Goal: Information Seeking & Learning: Learn about a topic

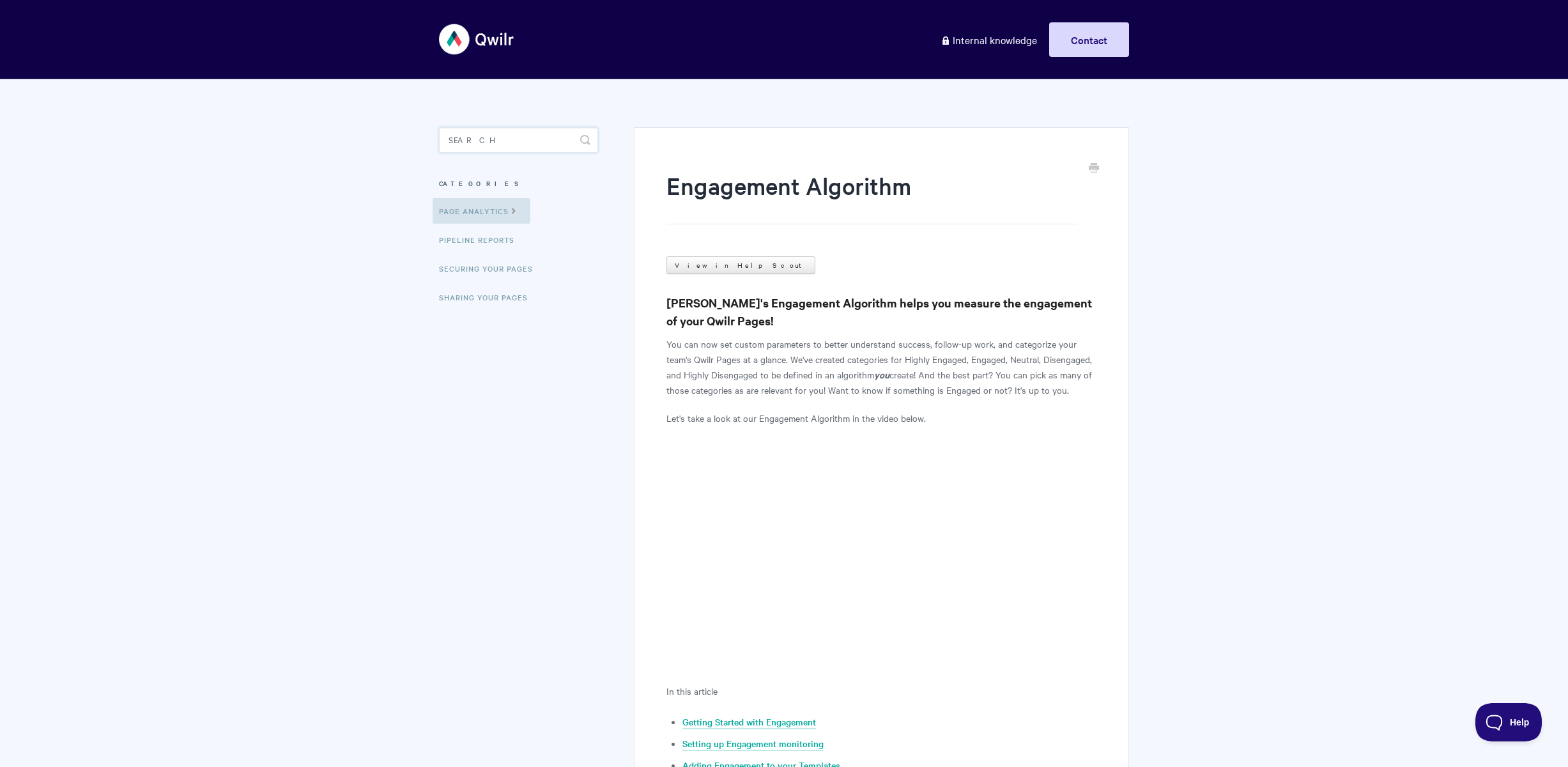
click at [509, 144] on input "Search" at bounding box center [518, 140] width 159 height 25
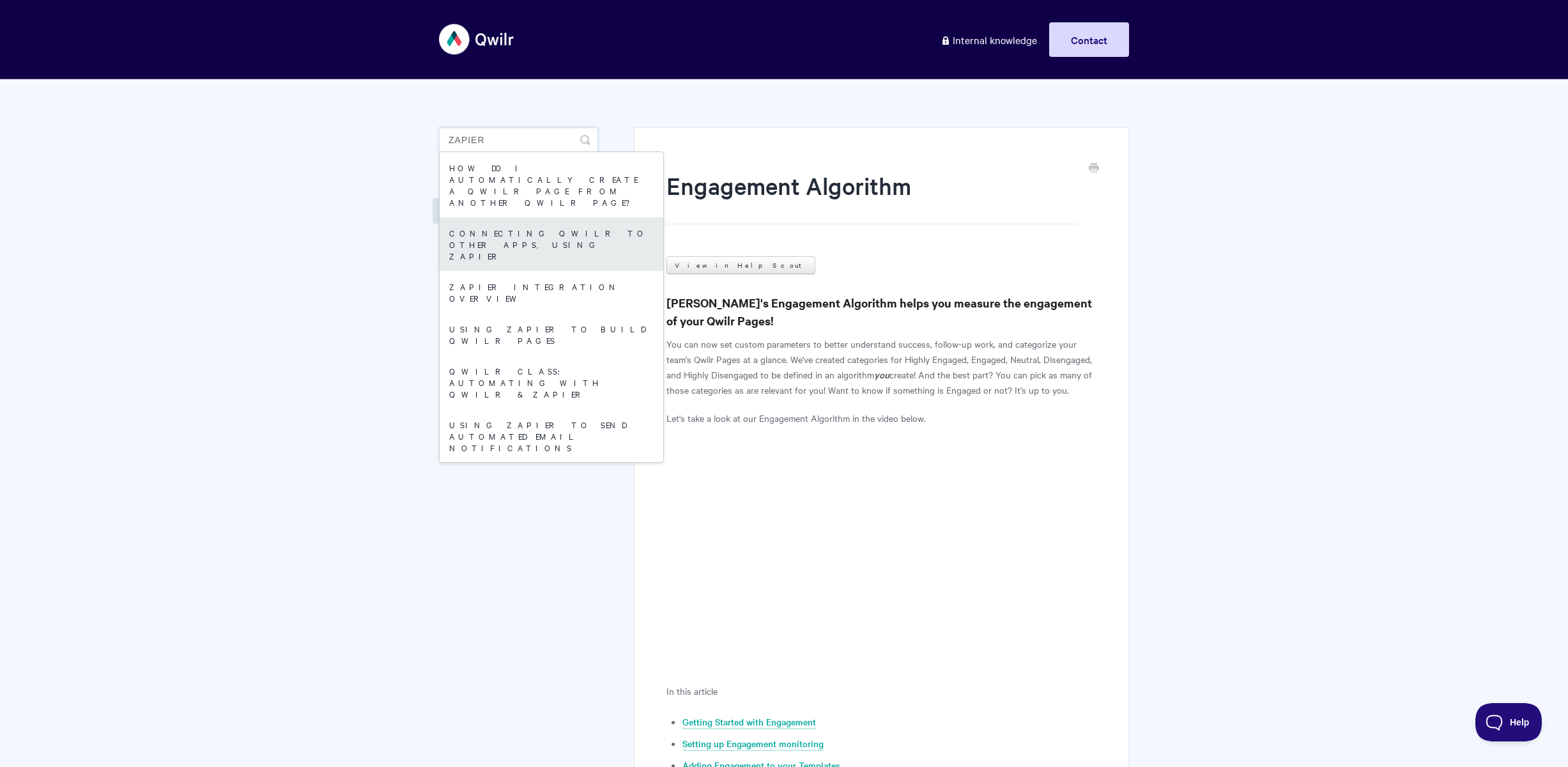
type input "zapier"
click at [511, 218] on link "Connecting Qwilr to other apps, using Zapier" at bounding box center [551, 244] width 223 height 54
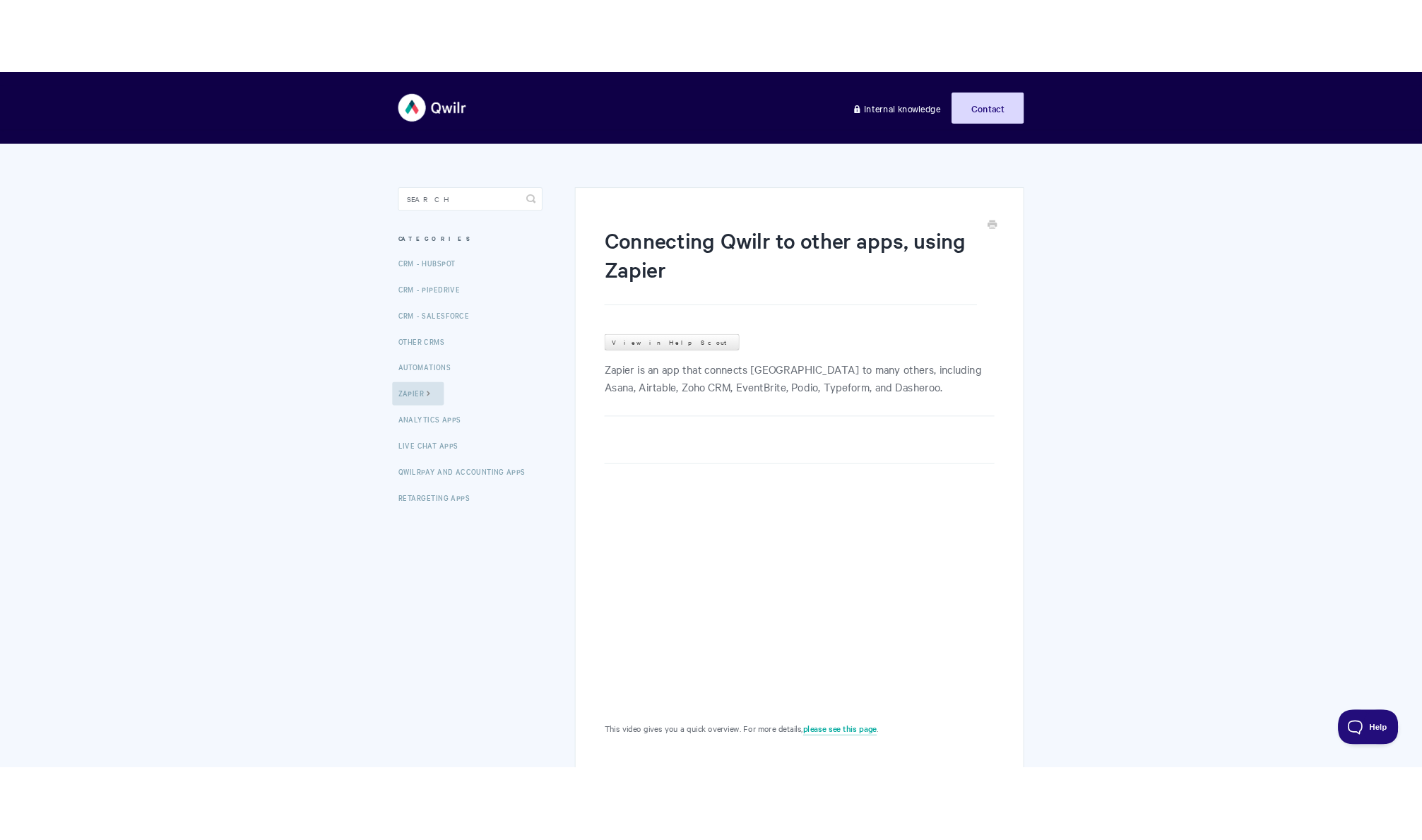
scroll to position [125, 0]
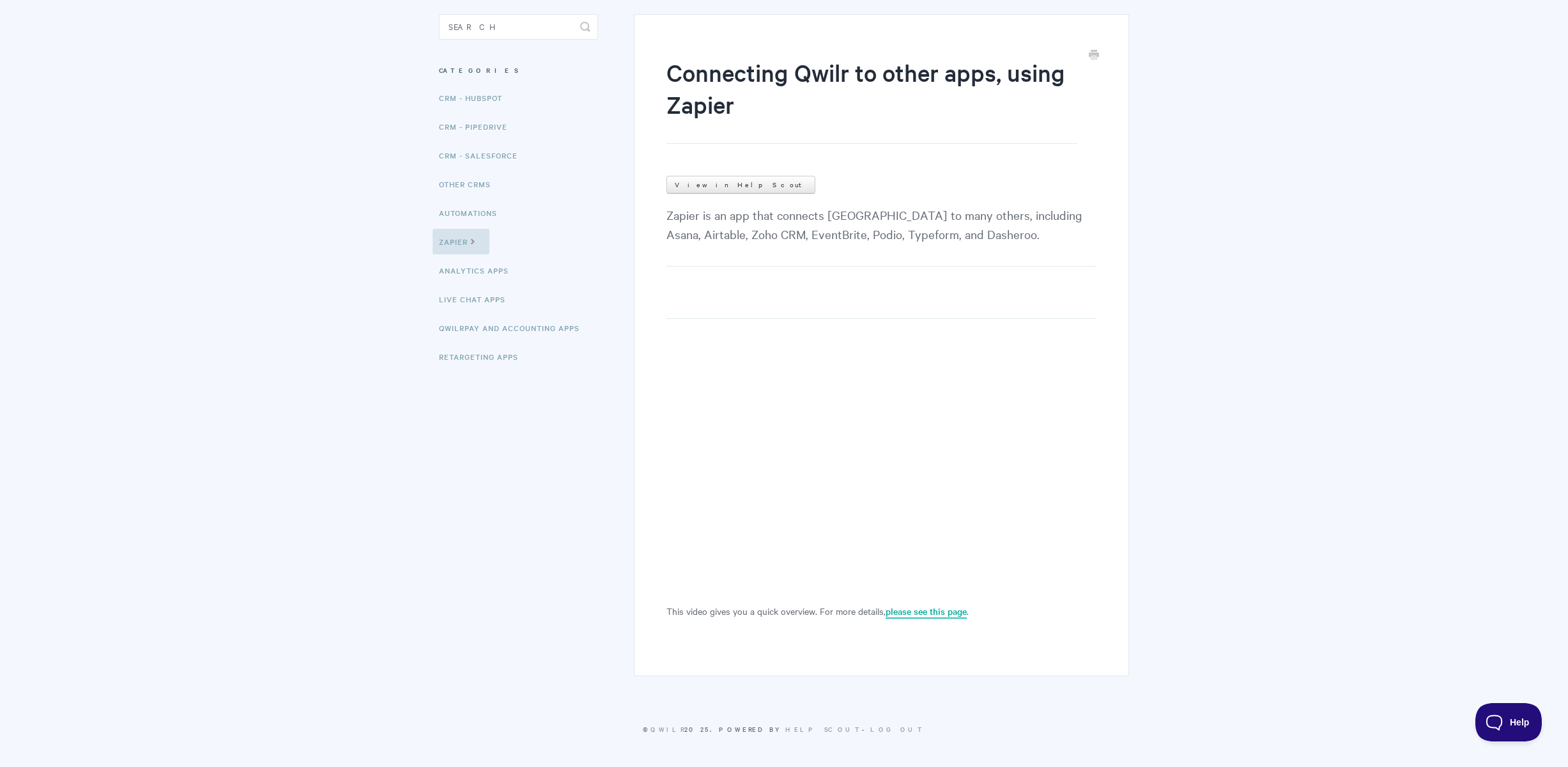
click at [938, 614] on link "please see this page" at bounding box center [926, 611] width 81 height 14
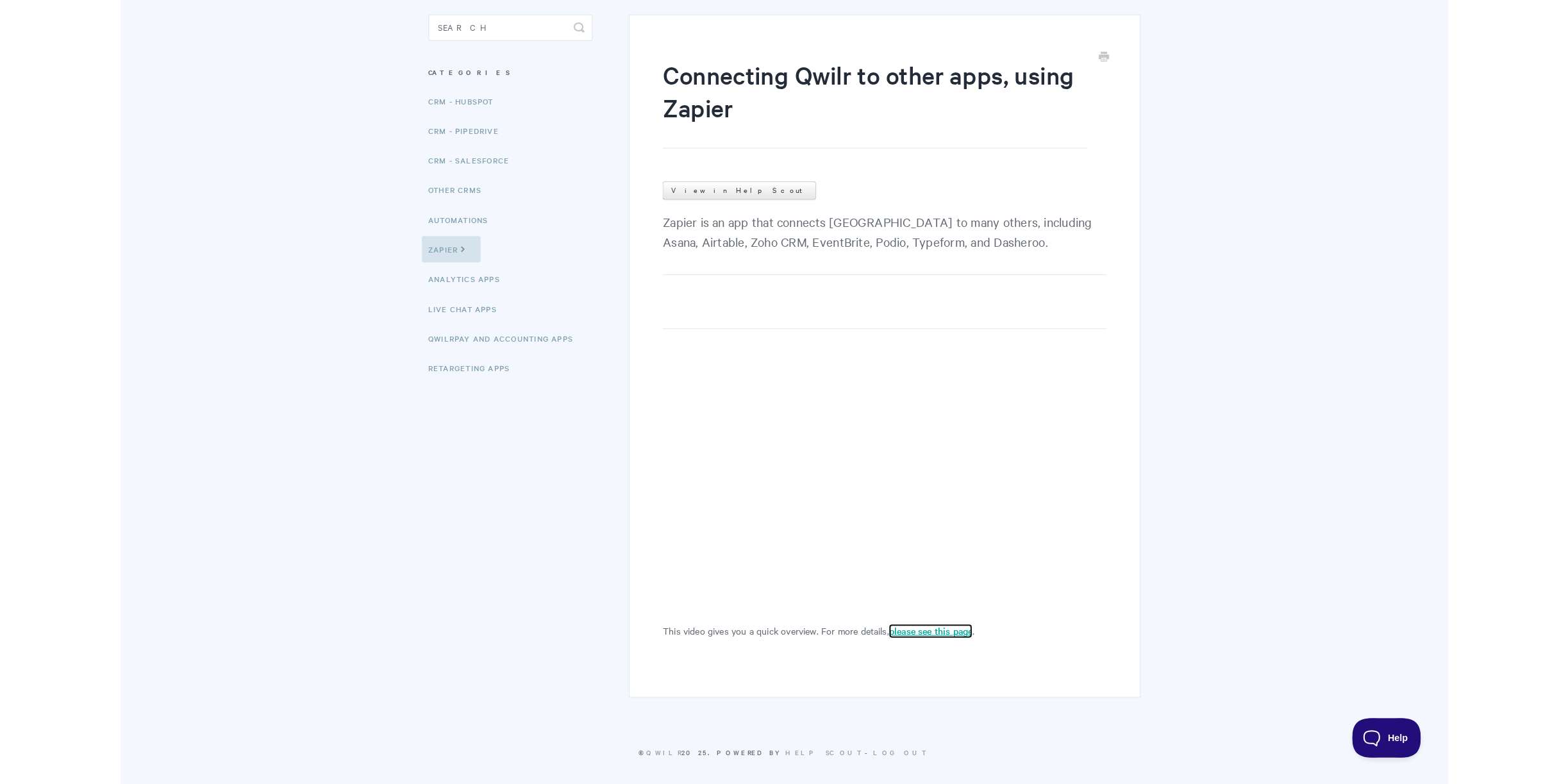
scroll to position [99, 0]
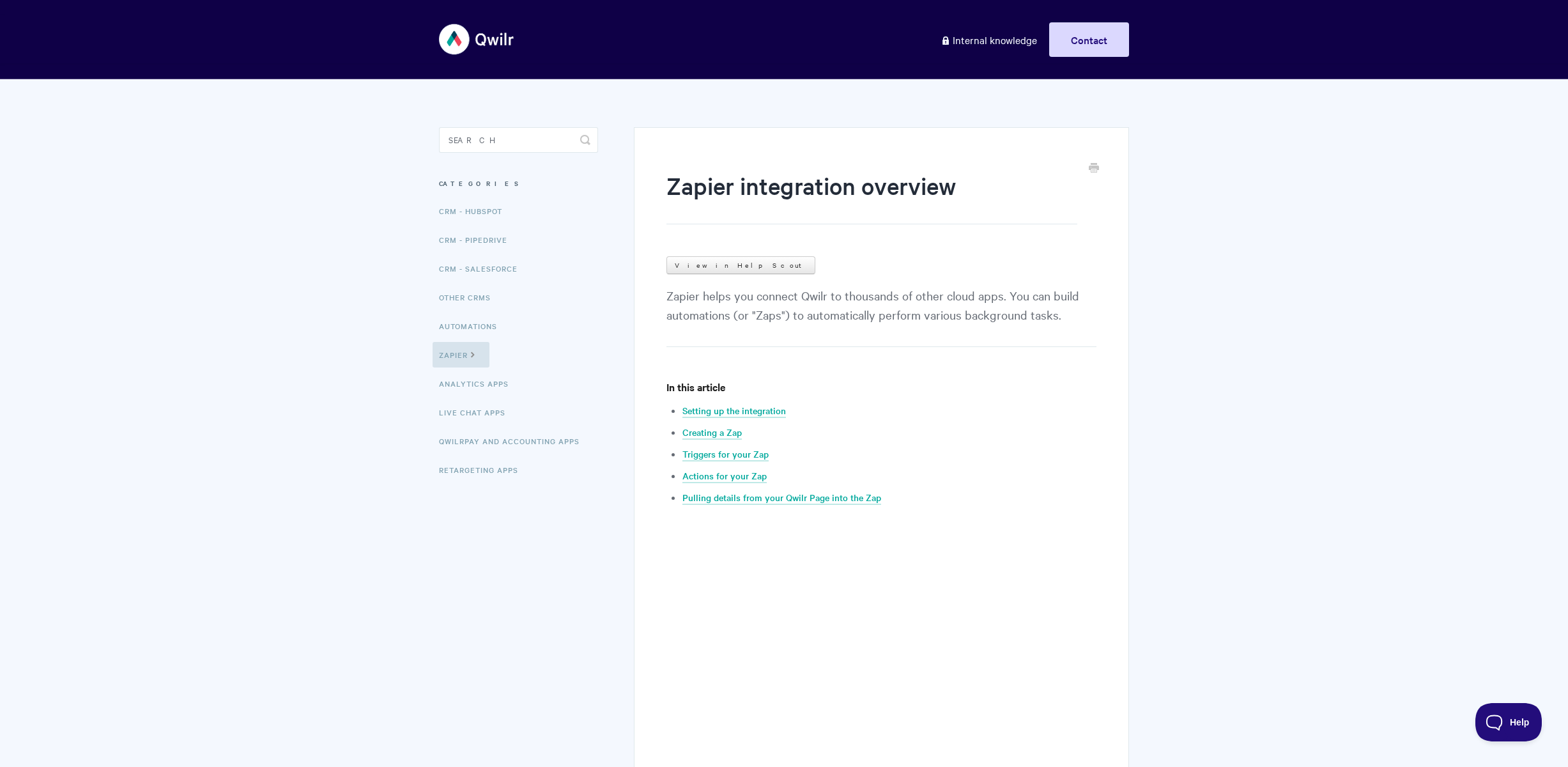
drag, startPoint x: 727, startPoint y: 294, endPoint x: 1086, endPoint y: 323, distance: 360.2
click at [1086, 323] on p "Zapier helps you connect Qwilr to thousands of other cloud apps. You can build …" at bounding box center [881, 316] width 430 height 61
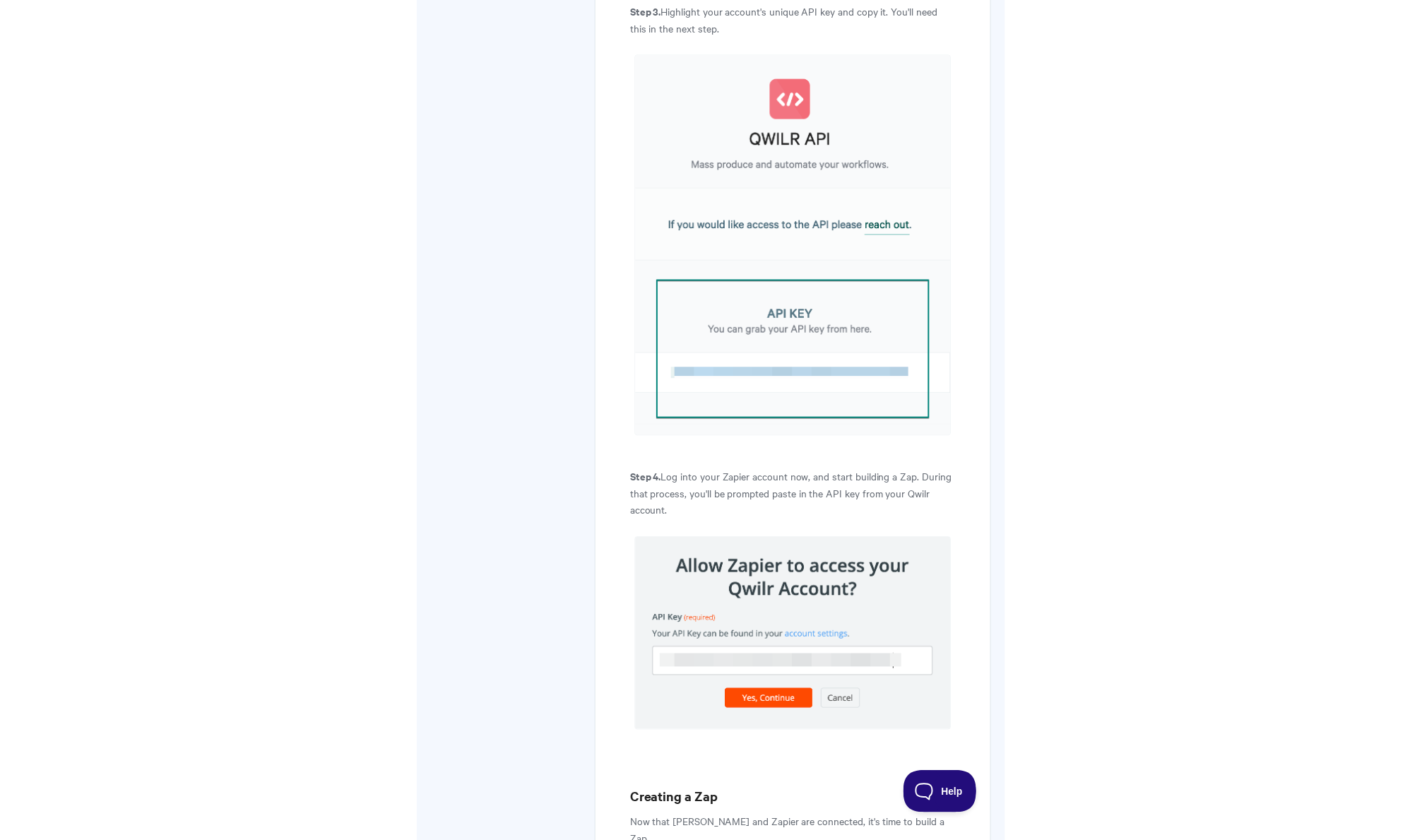
scroll to position [1616, 0]
